Goal: Information Seeking & Learning: Learn about a topic

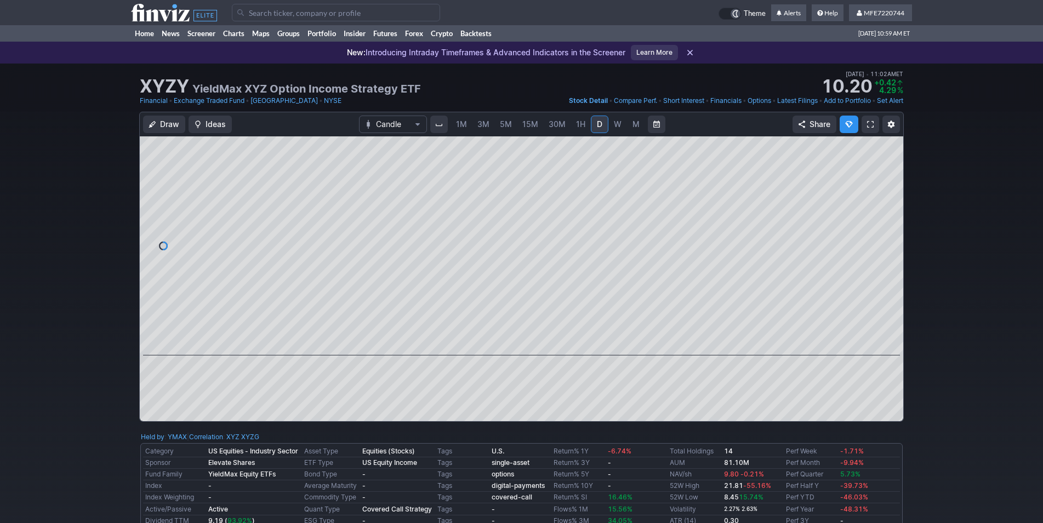
click at [282, 12] on input "Search" at bounding box center [336, 13] width 208 height 18
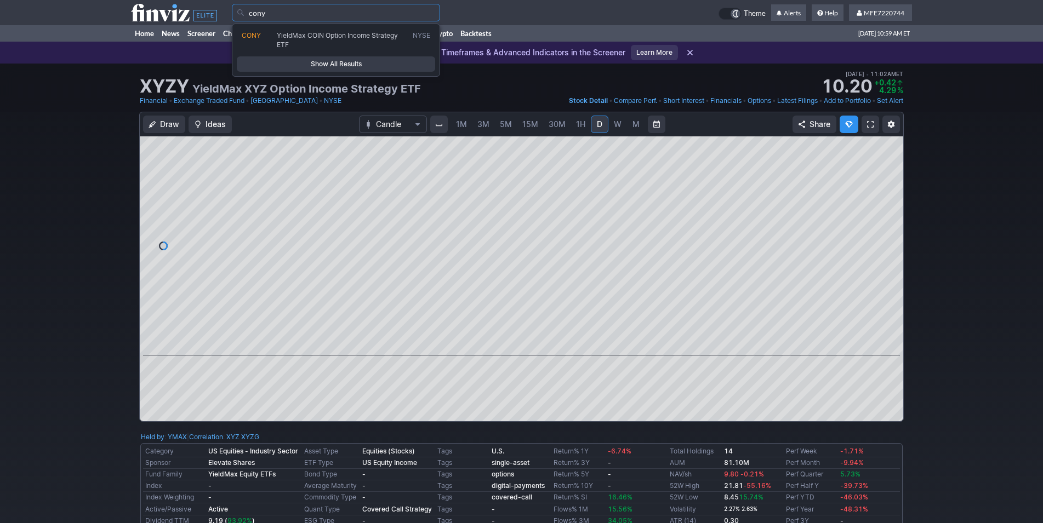
type input "cony"
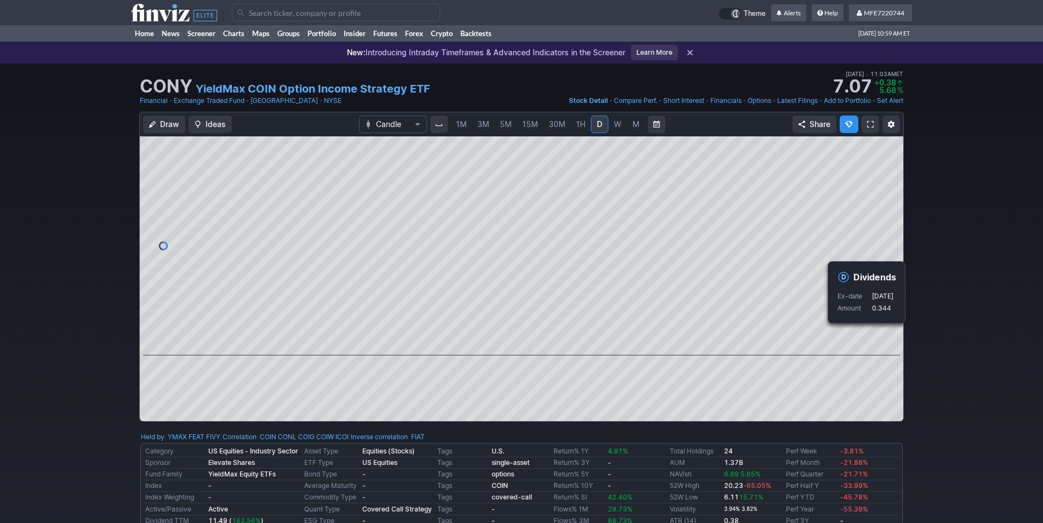
click at [944, 347] on div "Draw Ideas Candle 1M 3M 5M 15M 30M 1H D W M Share" at bounding box center [521, 271] width 1043 height 319
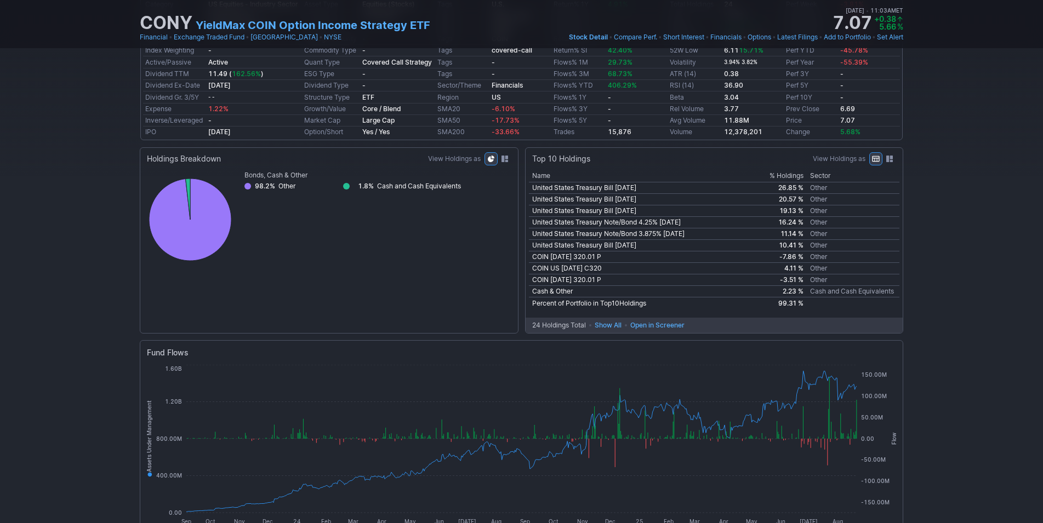
click at [944, 347] on div "CONY YieldMax COIN Option Income Strategy ETF Last Close Aug 22 • 11:03AM ET 7.…" at bounding box center [521, 321] width 1043 height 1411
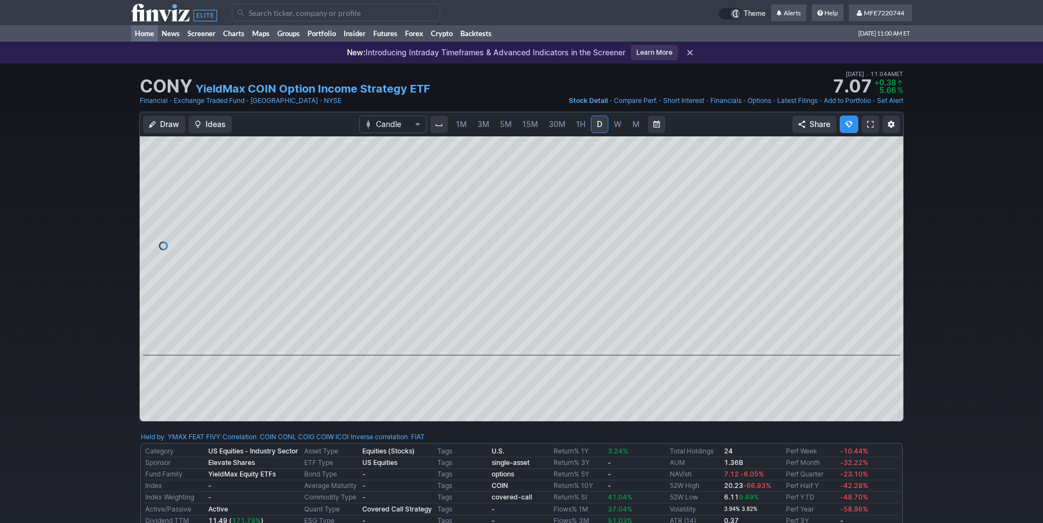
click at [144, 35] on link "Home" at bounding box center [144, 33] width 27 height 16
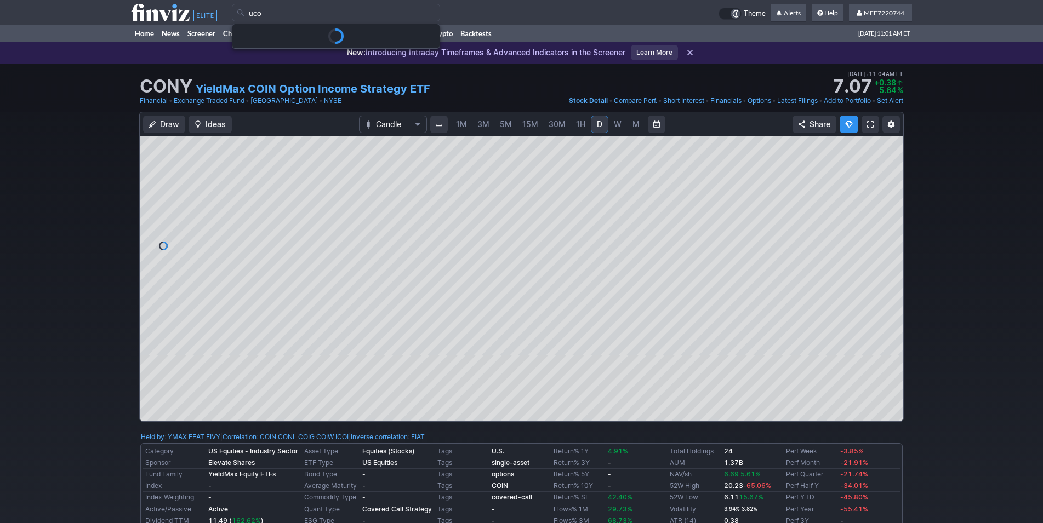
type input "uco"
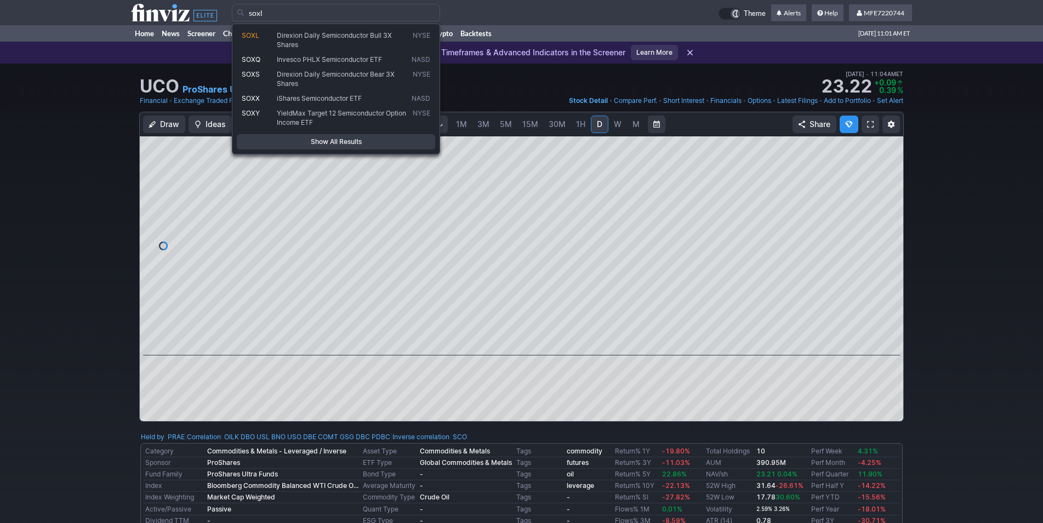
type input "soxl"
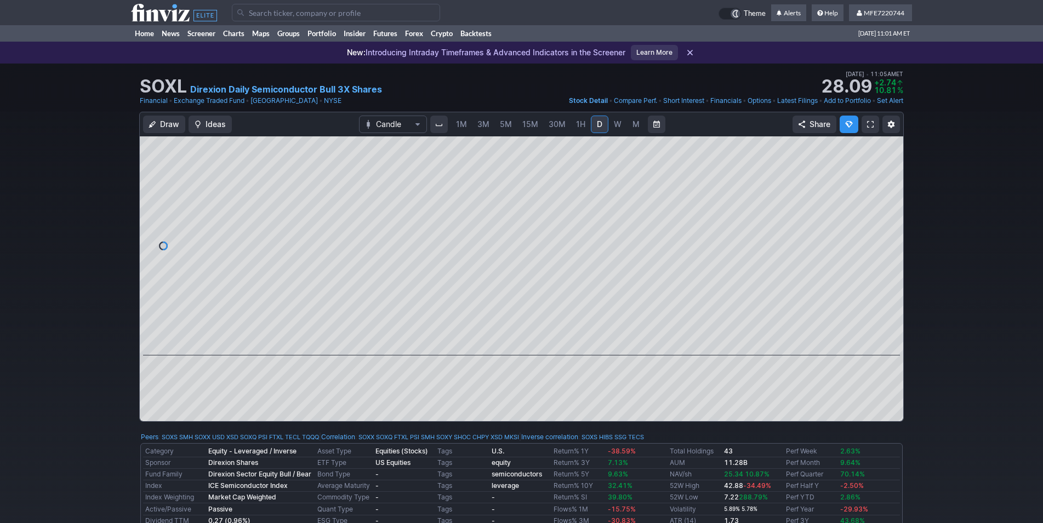
click at [614, 129] on span "W" at bounding box center [618, 124] width 8 height 11
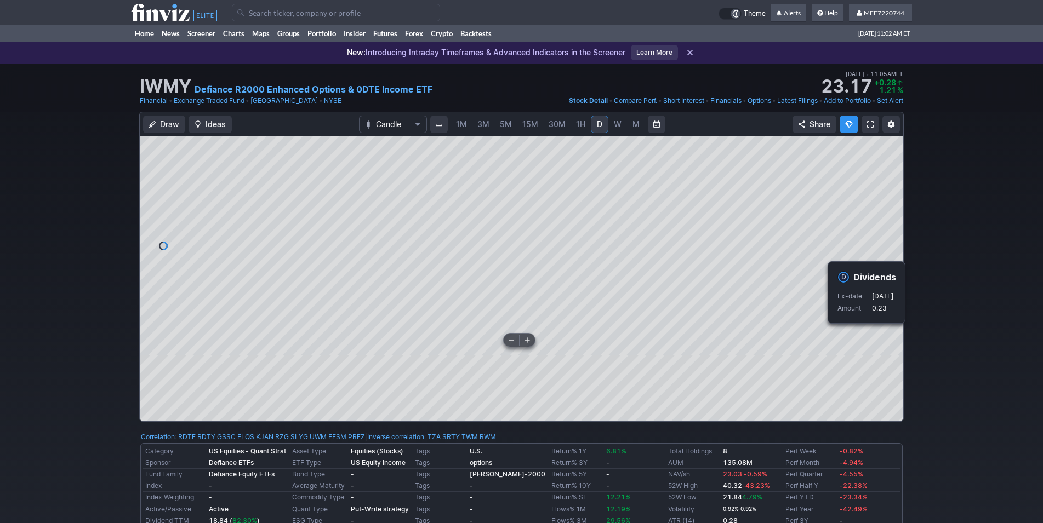
click at [964, 334] on div "Draw Ideas Candle 1M 3M 5M 15M 30M 1H D W M Share" at bounding box center [521, 271] width 1043 height 319
click at [965, 335] on div "Draw Ideas Candle 1M 3M 5M 15M 30M 1H D W M Share" at bounding box center [521, 271] width 1043 height 319
